Goal: Task Accomplishment & Management: Use online tool/utility

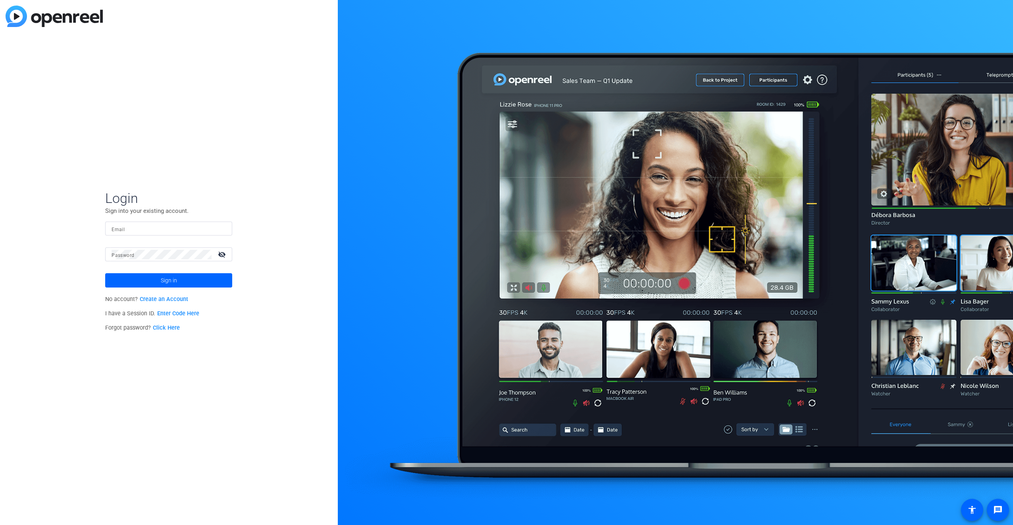
click at [139, 224] on input "Email" at bounding box center [169, 229] width 114 height 10
type input "[PERSON_NAME][EMAIL_ADDRESS][PERSON_NAME][PERSON_NAME][DOMAIN_NAME]"
click at [121, 258] on mat-label "Password" at bounding box center [123, 255] width 23 height 6
click at [105, 273] on button "Sign in" at bounding box center [168, 280] width 127 height 14
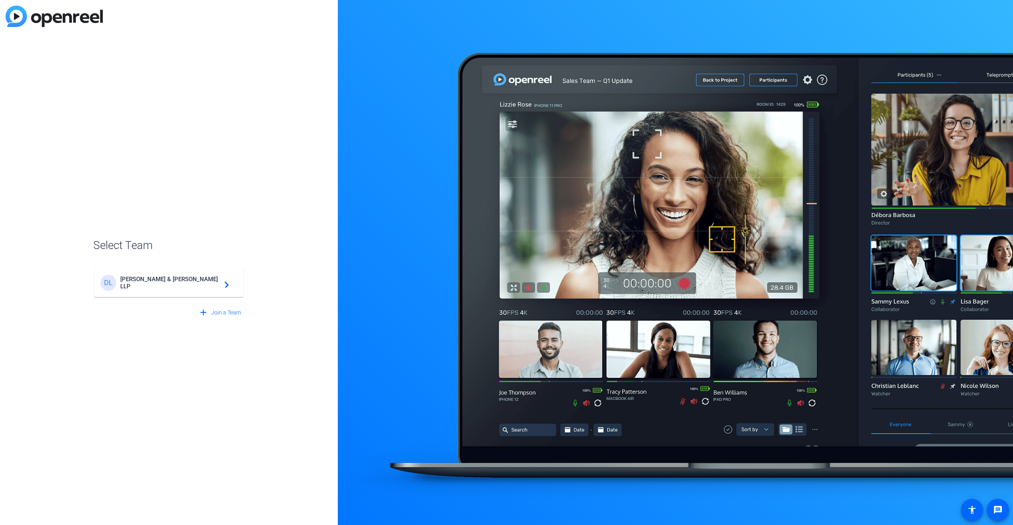
click at [139, 282] on span "[PERSON_NAME] & [PERSON_NAME] LLP" at bounding box center [169, 282] width 99 height 14
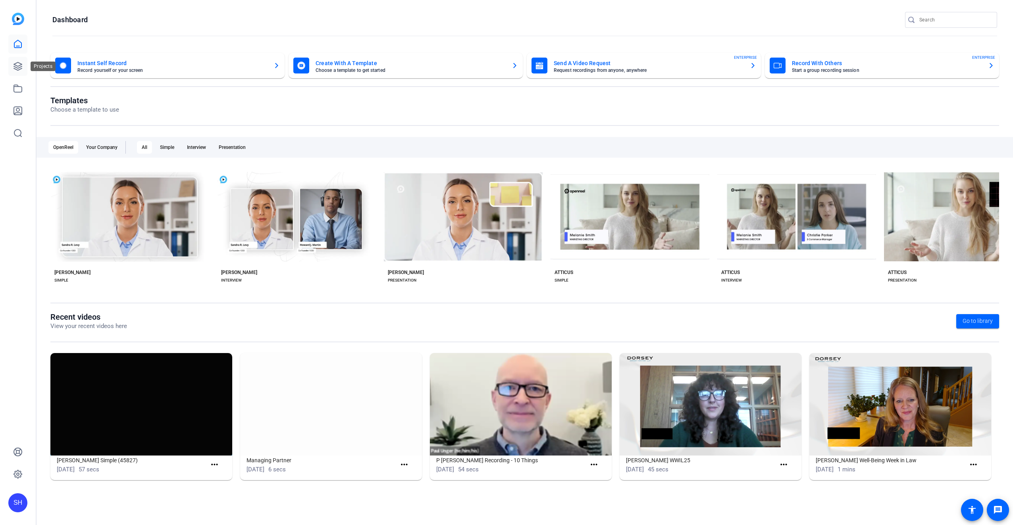
click at [19, 65] on icon at bounding box center [18, 66] width 8 height 8
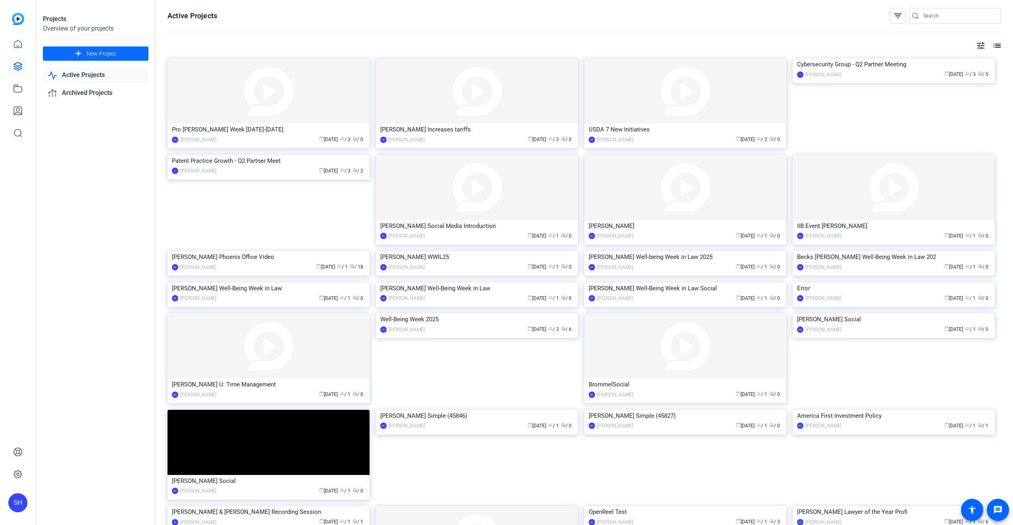
click at [108, 56] on span "New Project" at bounding box center [102, 54] width 30 height 8
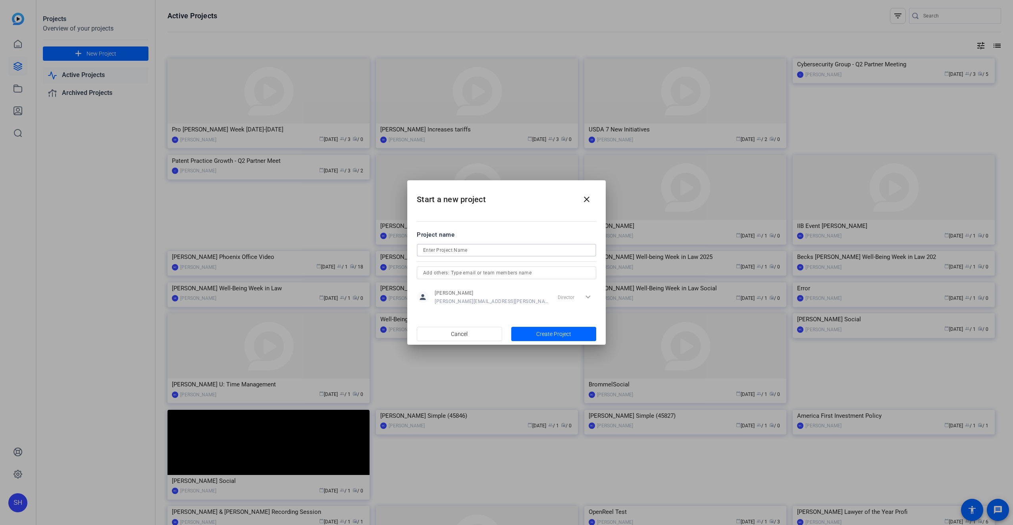
click at [502, 250] on input at bounding box center [506, 250] width 167 height 10
type input "Des Moines Open Reel"
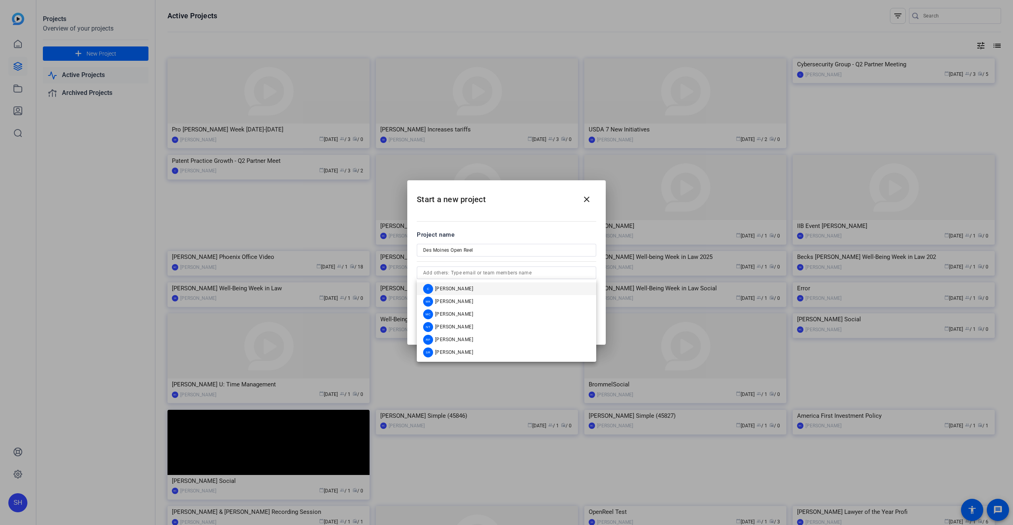
click at [520, 222] on mat-dialog-content "Project name Des Moines Open Reel person Shawn Hunt [EMAIL_ADDRESS][PERSON_NAME…" at bounding box center [506, 267] width 198 height 110
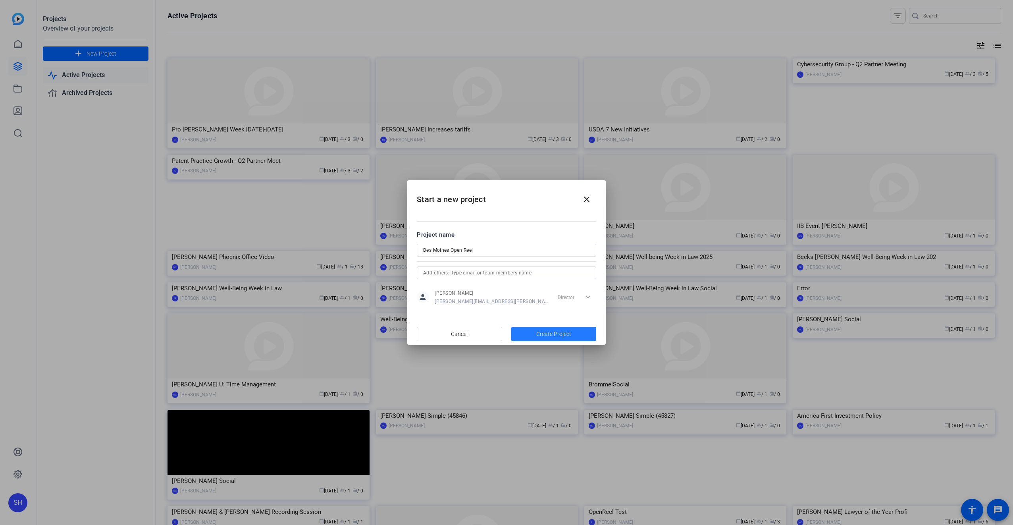
click at [548, 335] on span "Create Project" at bounding box center [553, 334] width 35 height 8
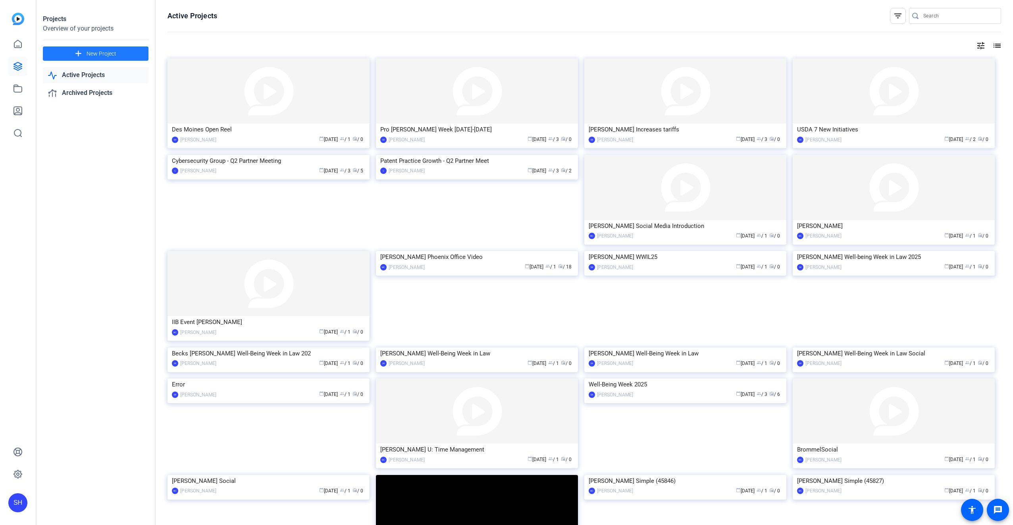
click at [114, 52] on span "New Project" at bounding box center [102, 54] width 30 height 8
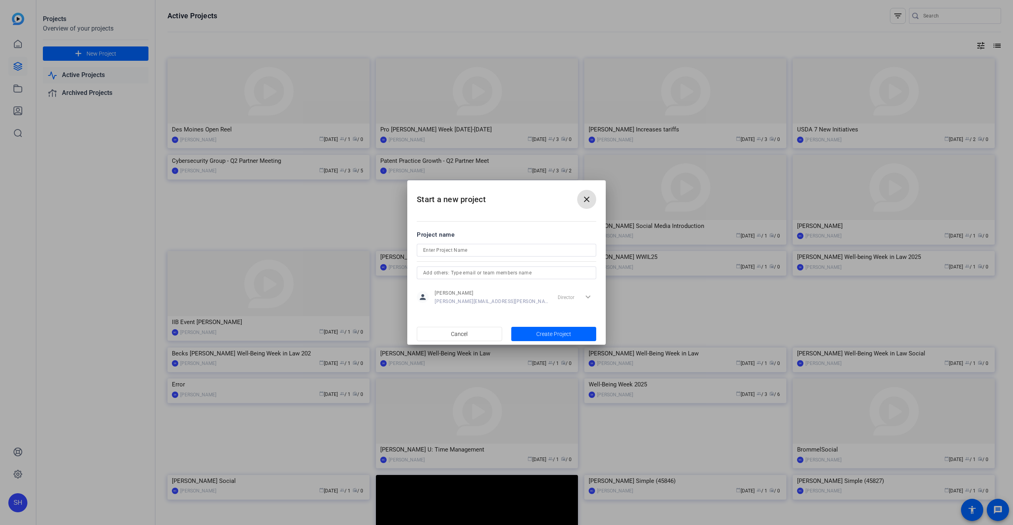
click at [454, 249] on input at bounding box center [506, 250] width 167 height 10
type input "Des Moines Open Reel"
click at [462, 331] on span "Cancel" at bounding box center [459, 333] width 17 height 15
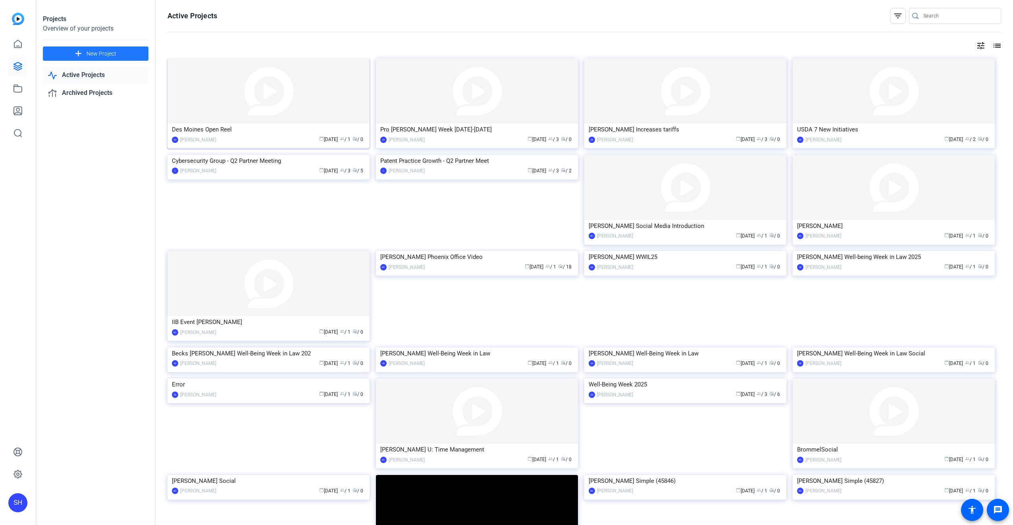
click at [290, 116] on img at bounding box center [269, 90] width 202 height 65
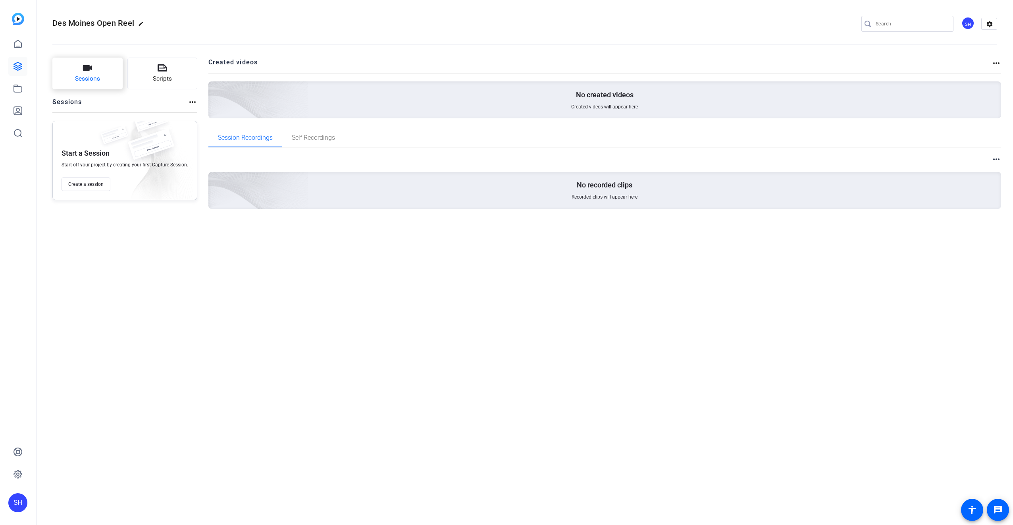
click at [91, 74] on span "Sessions" at bounding box center [87, 78] width 25 height 9
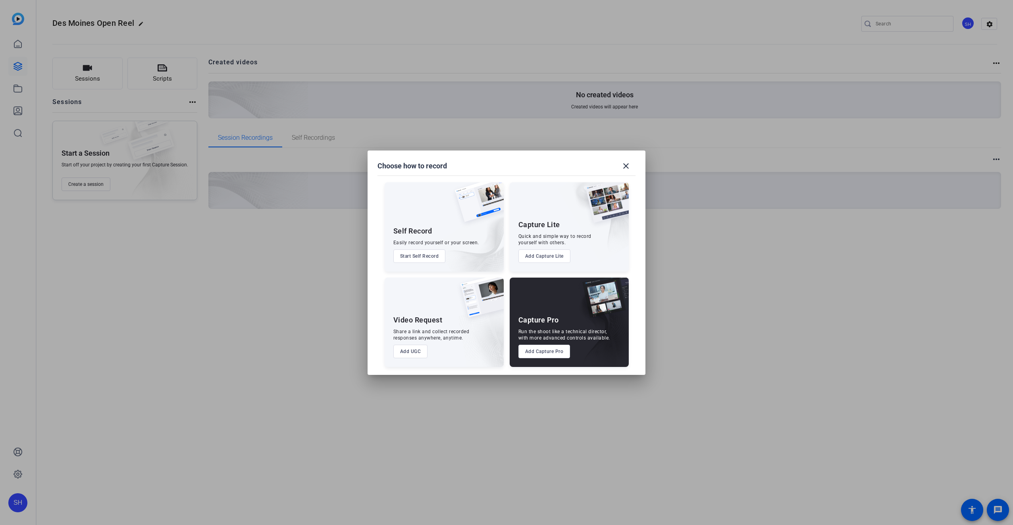
click at [550, 351] on button "Add Capture Pro" at bounding box center [544, 351] width 52 height 13
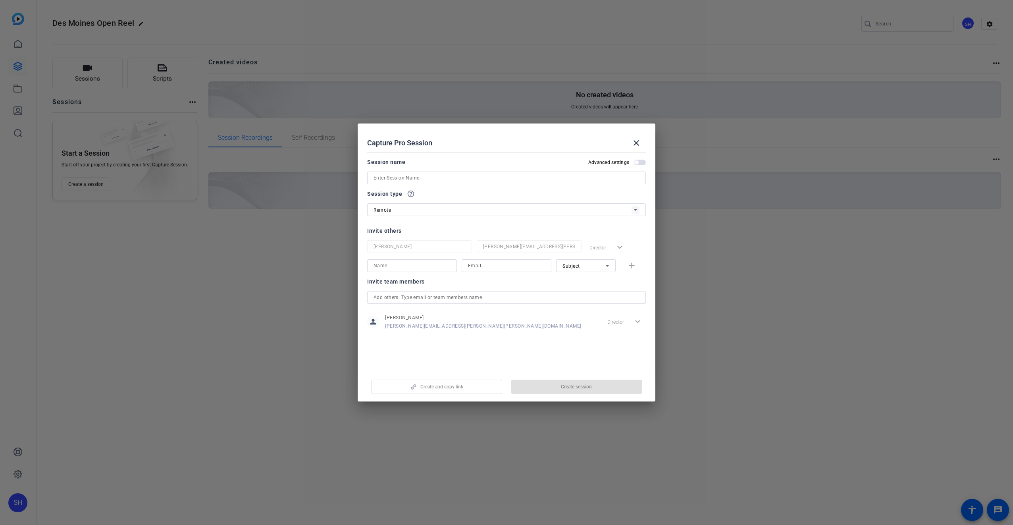
click at [435, 175] on input at bounding box center [507, 178] width 266 height 10
type input "9/11 Des Moines Open Reel"
click at [555, 387] on span "button" at bounding box center [576, 386] width 131 height 19
